Goal: Task Accomplishment & Management: Manage account settings

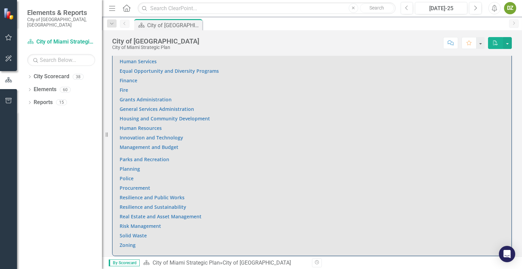
scroll to position [495, 0]
click at [135, 168] on link "Planning" at bounding box center [130, 168] width 20 height 6
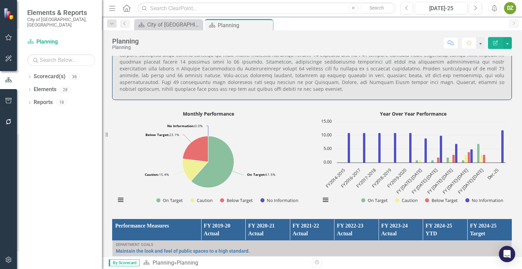
scroll to position [457, 0]
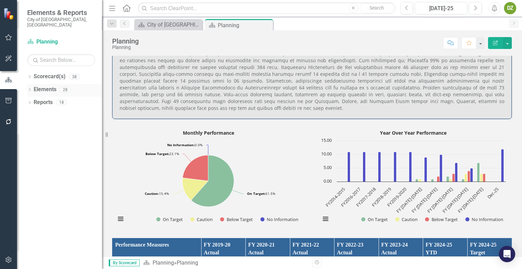
click at [48, 86] on link "Elements" at bounding box center [45, 90] width 23 height 8
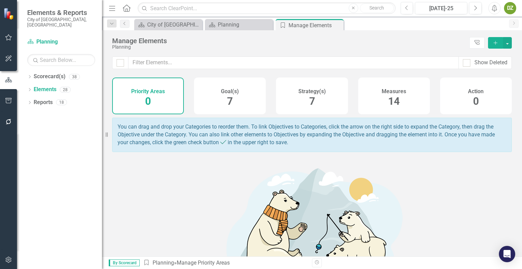
click at [387, 91] on h4 "Measures" at bounding box center [394, 91] width 24 height 6
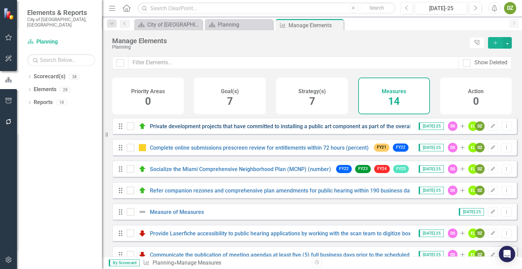
click at [239, 130] on link "Private development projects that have committed to installing a public art com…" at bounding box center [310, 126] width 320 height 6
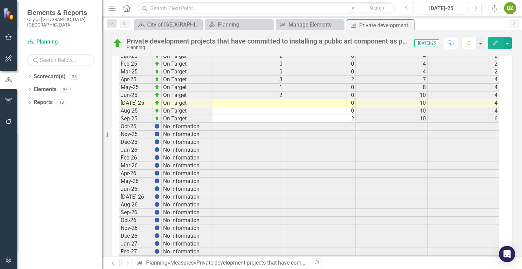
scroll to position [1464, 0]
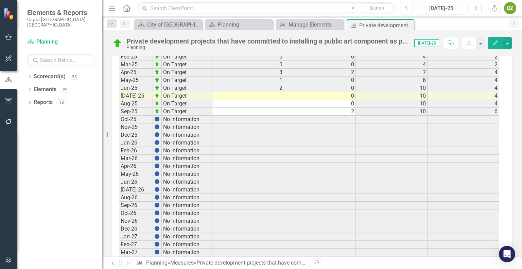
click at [279, 92] on td at bounding box center [248, 96] width 72 height 8
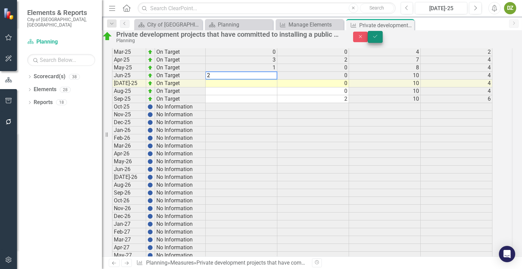
type textarea "2"
click at [378, 39] on icon "Save" at bounding box center [375, 36] width 6 height 5
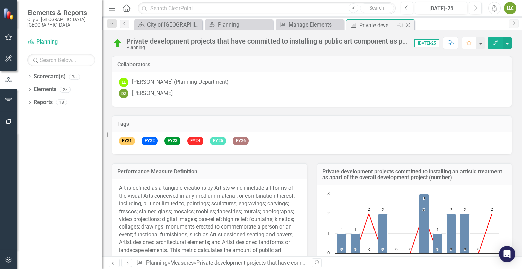
click at [408, 24] on icon "Close" at bounding box center [407, 24] width 7 height 5
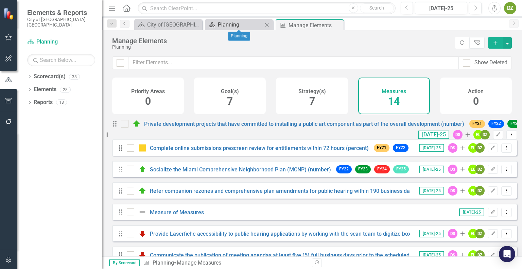
click at [233, 28] on div "Planning" at bounding box center [240, 24] width 45 height 8
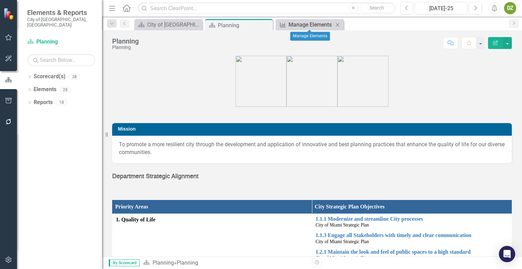
click at [305, 25] on div "Manage Elements" at bounding box center [311, 24] width 45 height 8
